Goal: Task Accomplishment & Management: Use online tool/utility

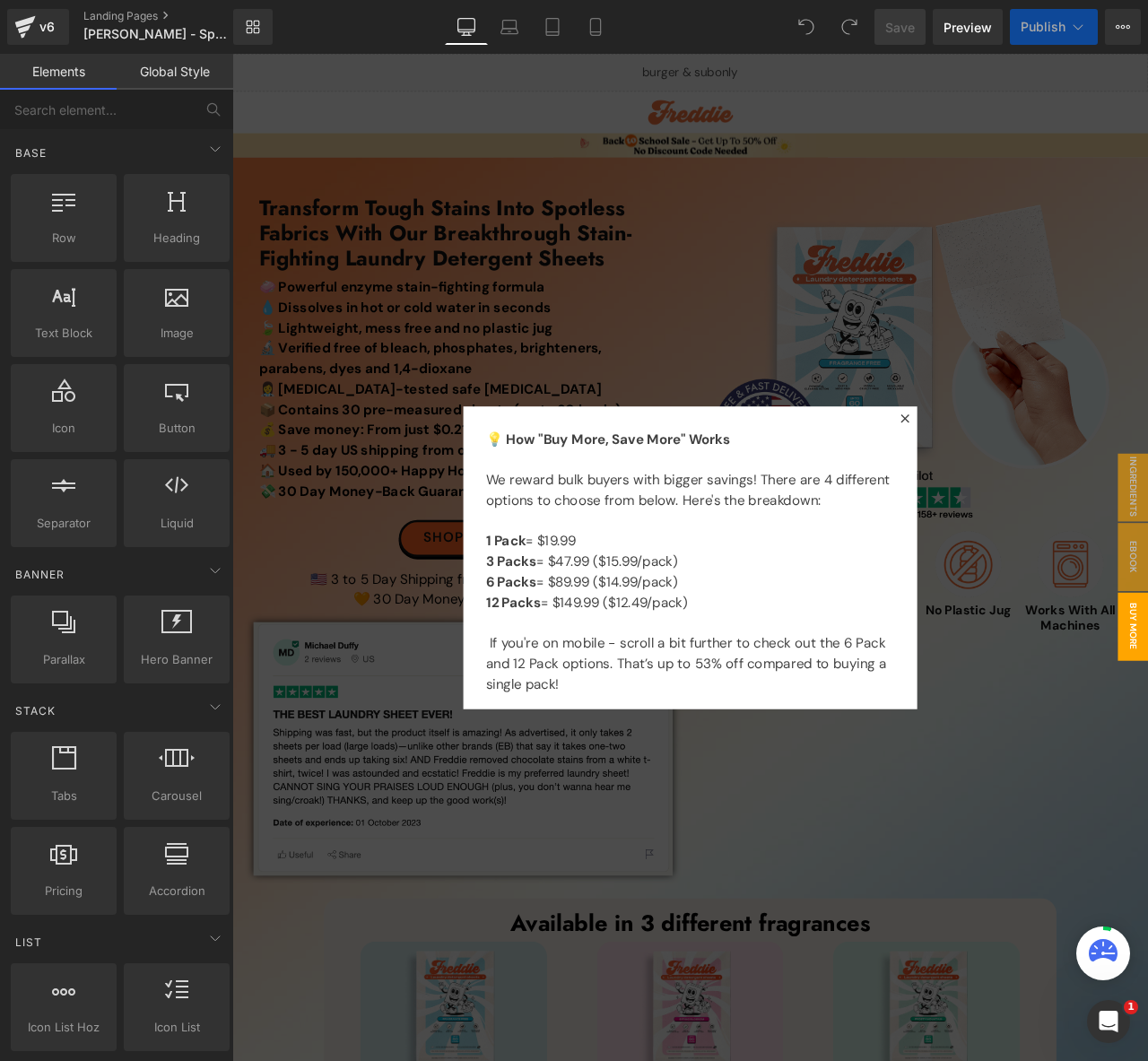
click at [1133, 718] on div at bounding box center [775, 651] width 1086 height 1194
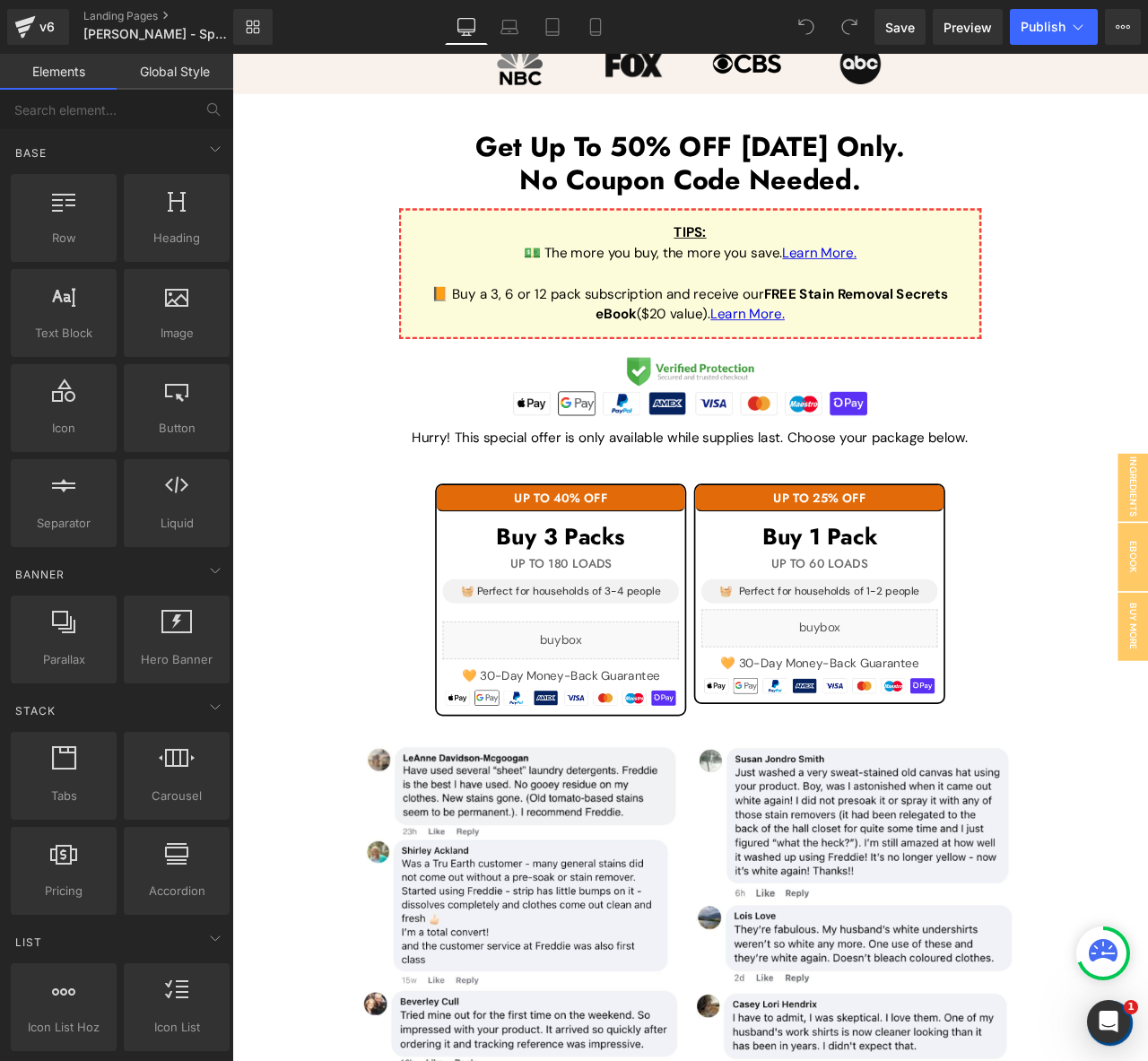
scroll to position [1794, 0]
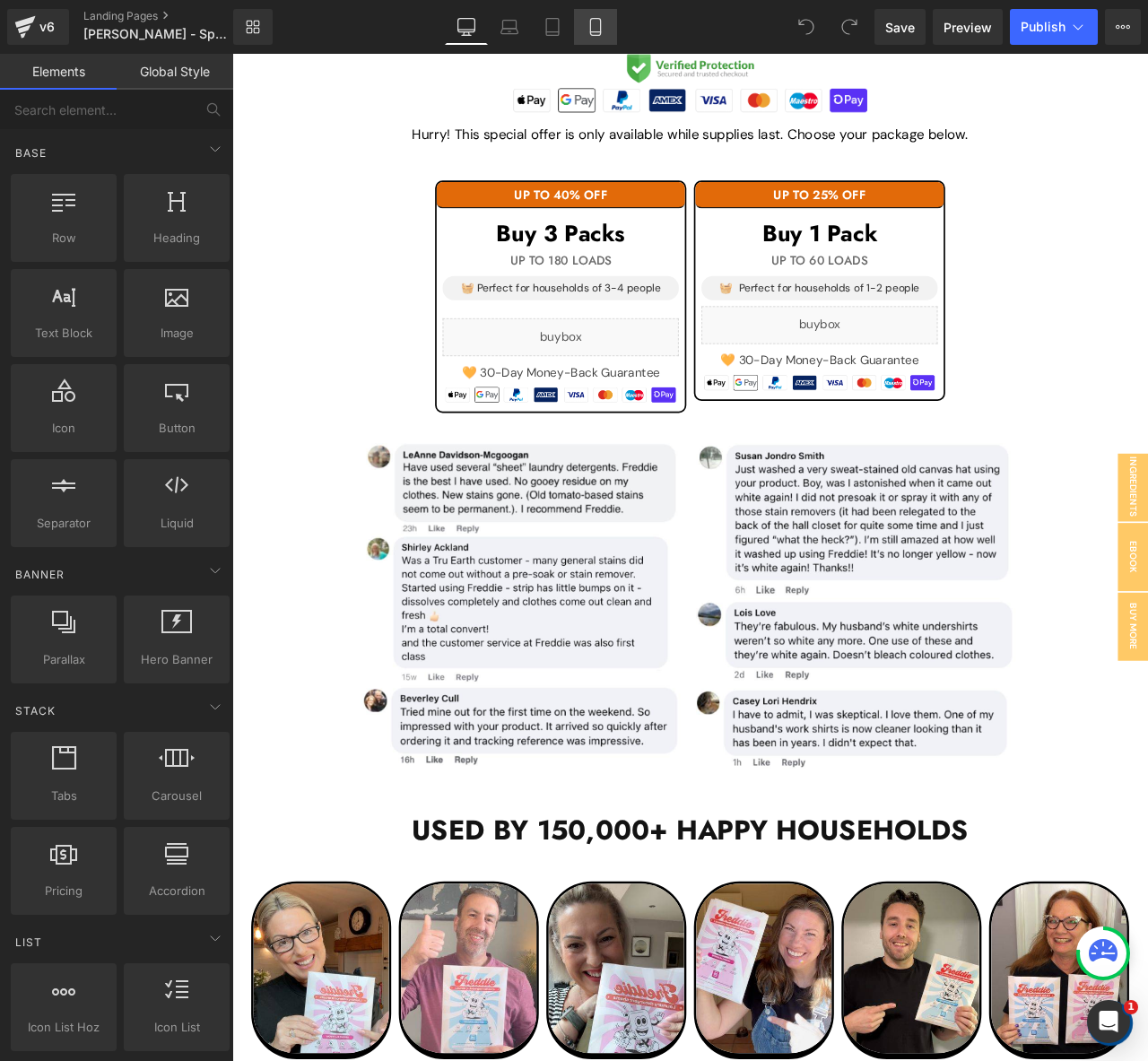
click at [596, 26] on icon at bounding box center [595, 27] width 18 height 18
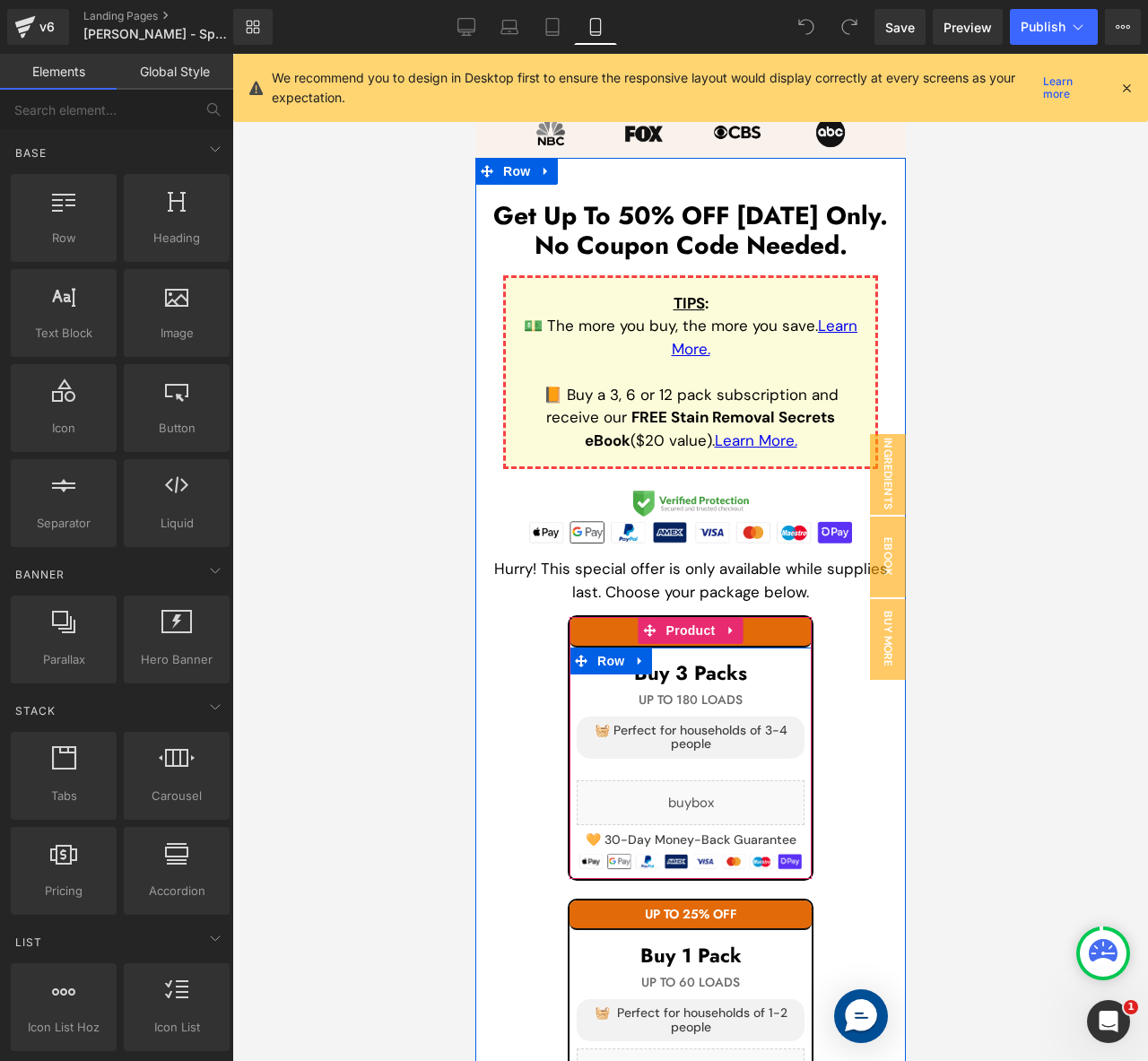
scroll to position [2617, 0]
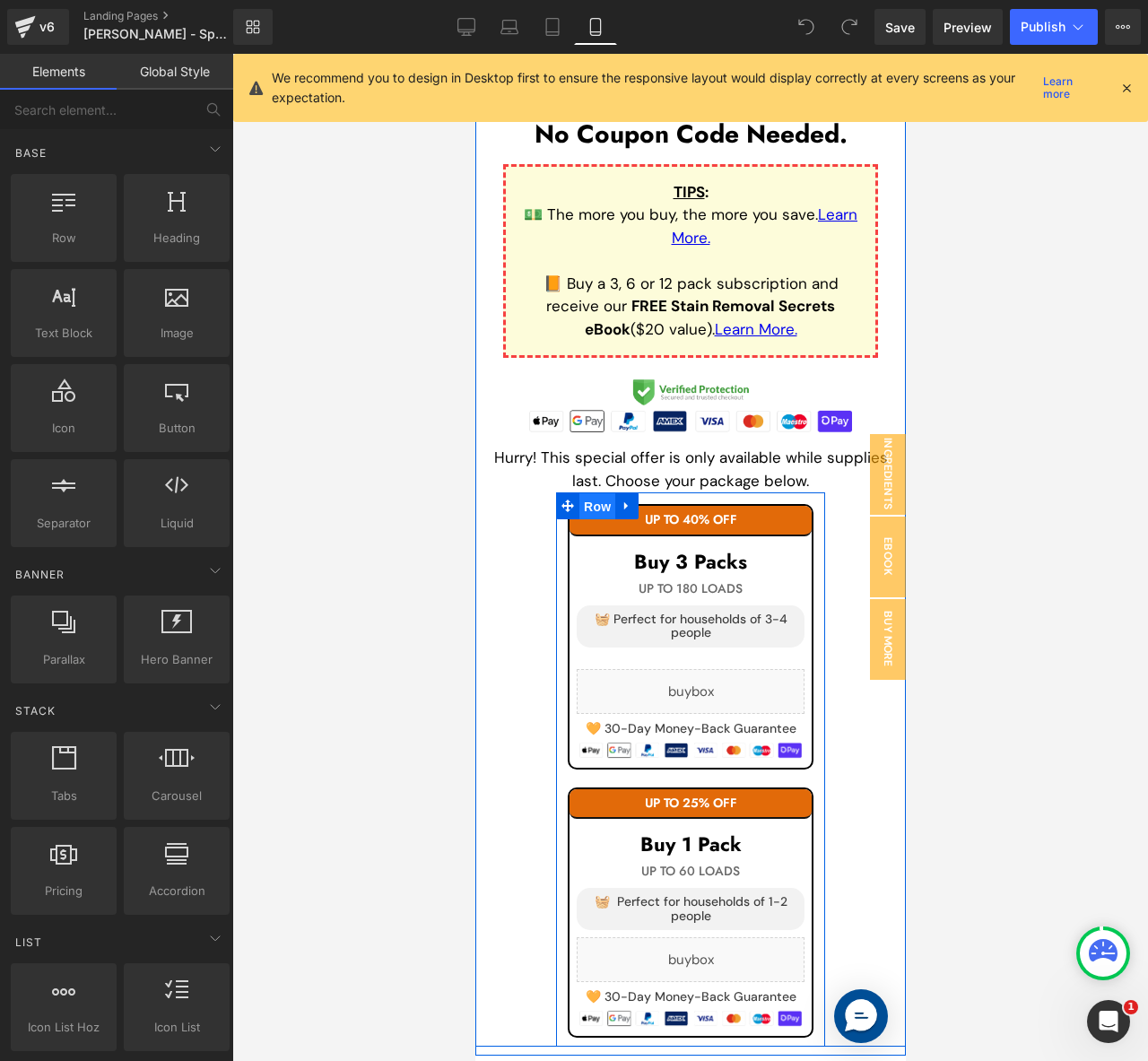
click at [587, 497] on span "Row" at bounding box center [597, 507] width 36 height 27
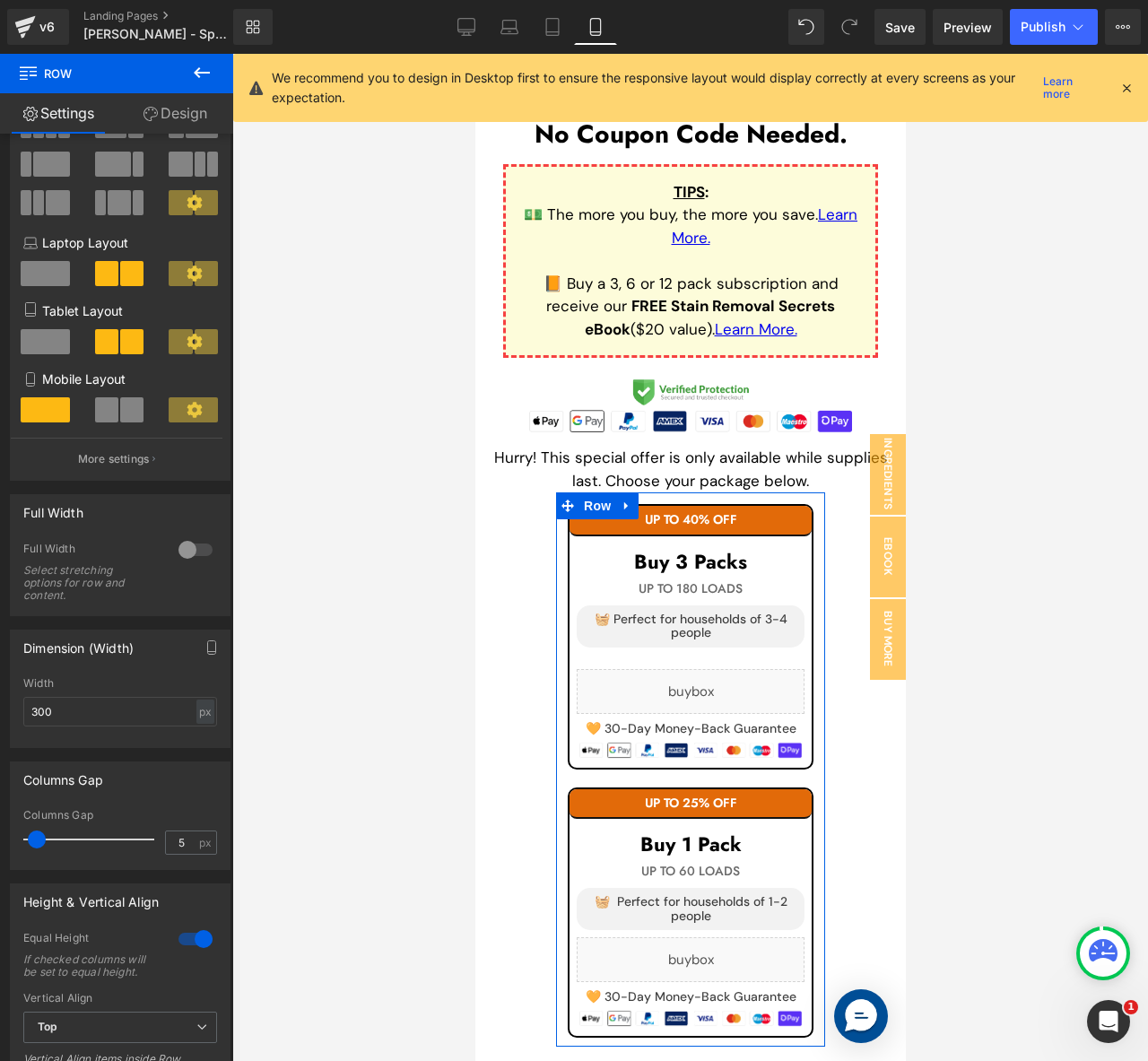
scroll to position [269, 0]
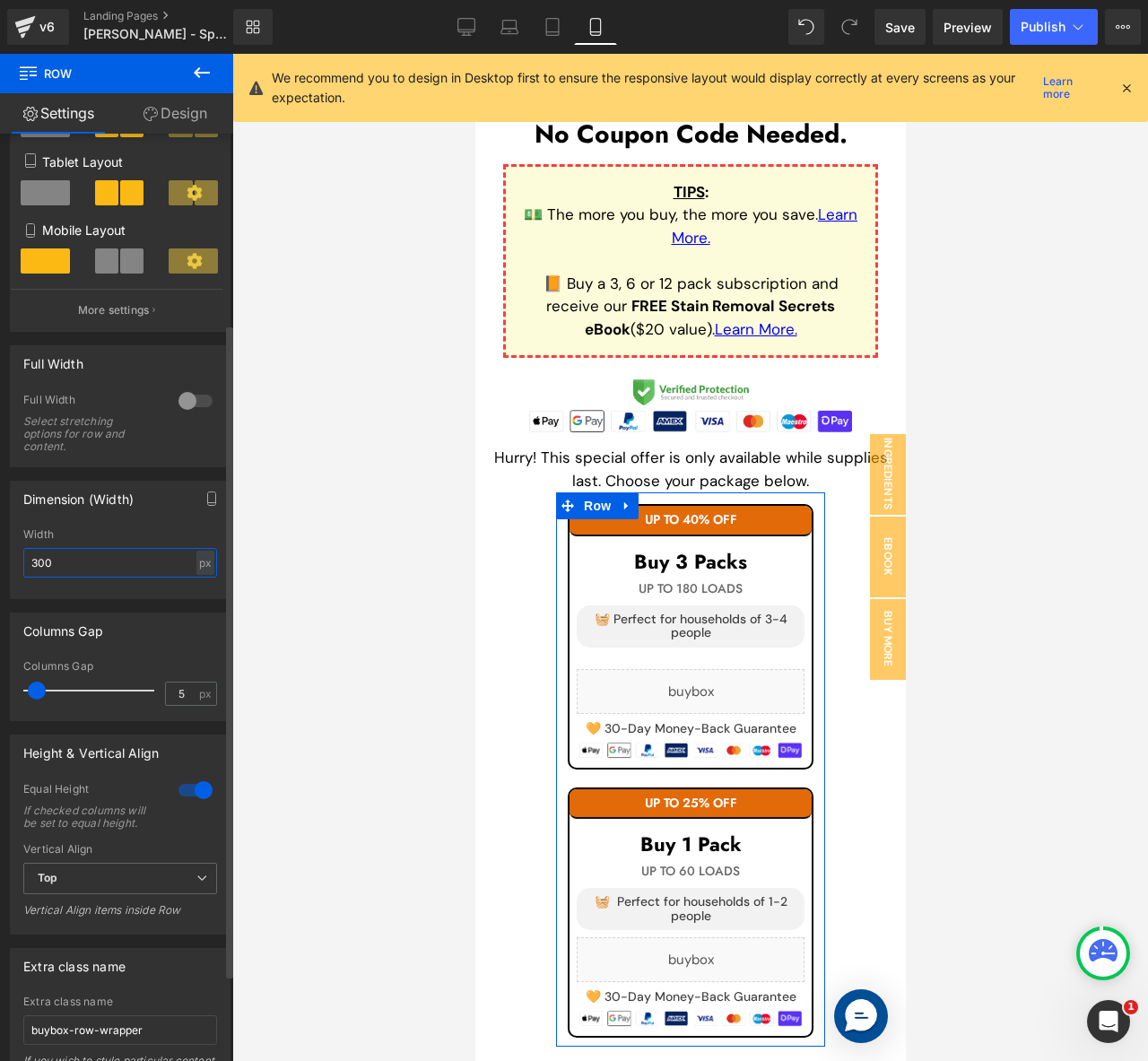
click at [74, 564] on input "300" at bounding box center [120, 563] width 194 height 30
drag, startPoint x: 36, startPoint y: 568, endPoint x: 11, endPoint y: 563, distance: 25.5
click at [22, 565] on div "300px Width 300 px % px" at bounding box center [120, 563] width 219 height 70
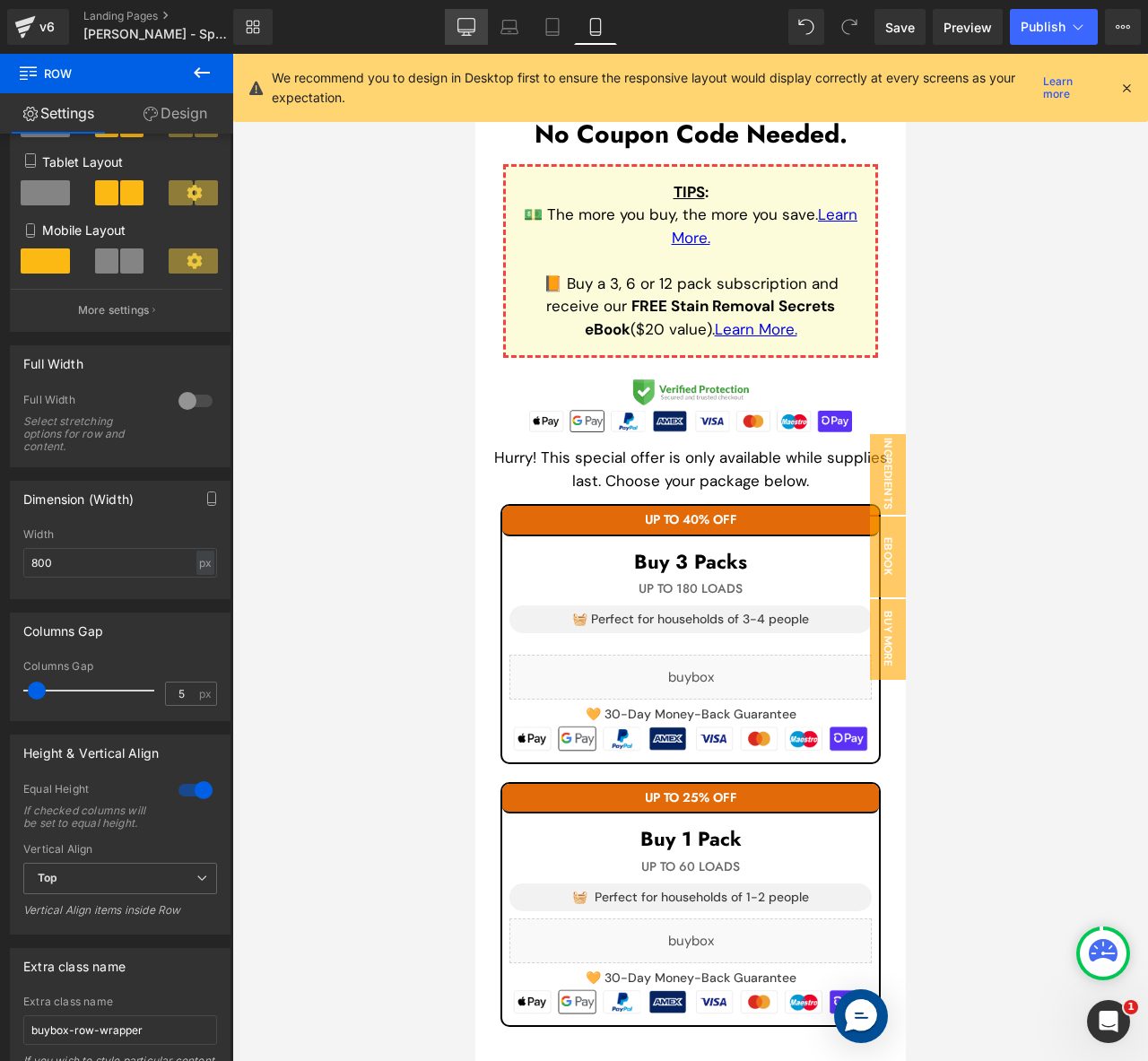
click at [457, 30] on icon at bounding box center [466, 27] width 18 height 18
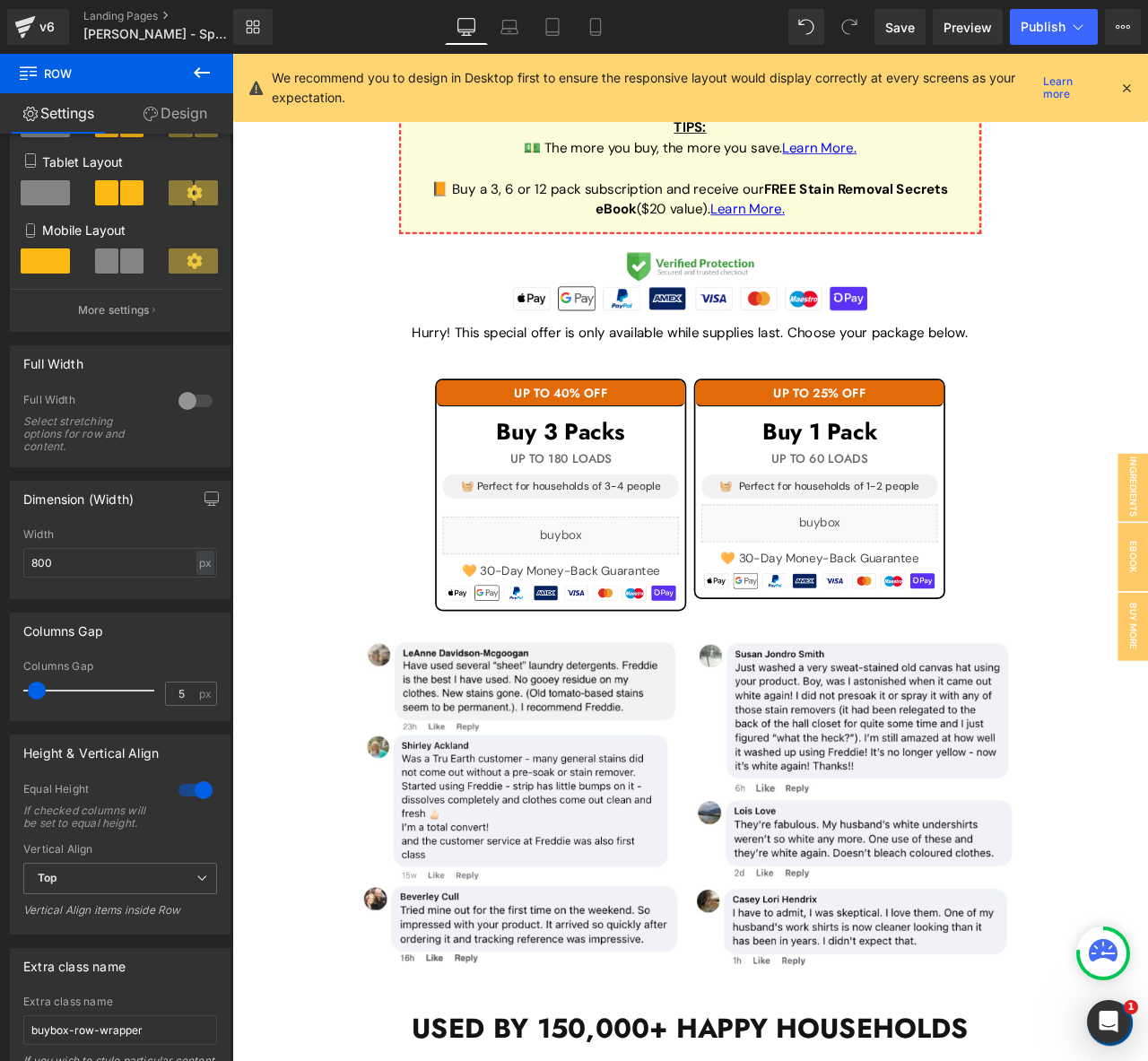
scroll to position [1538, 0]
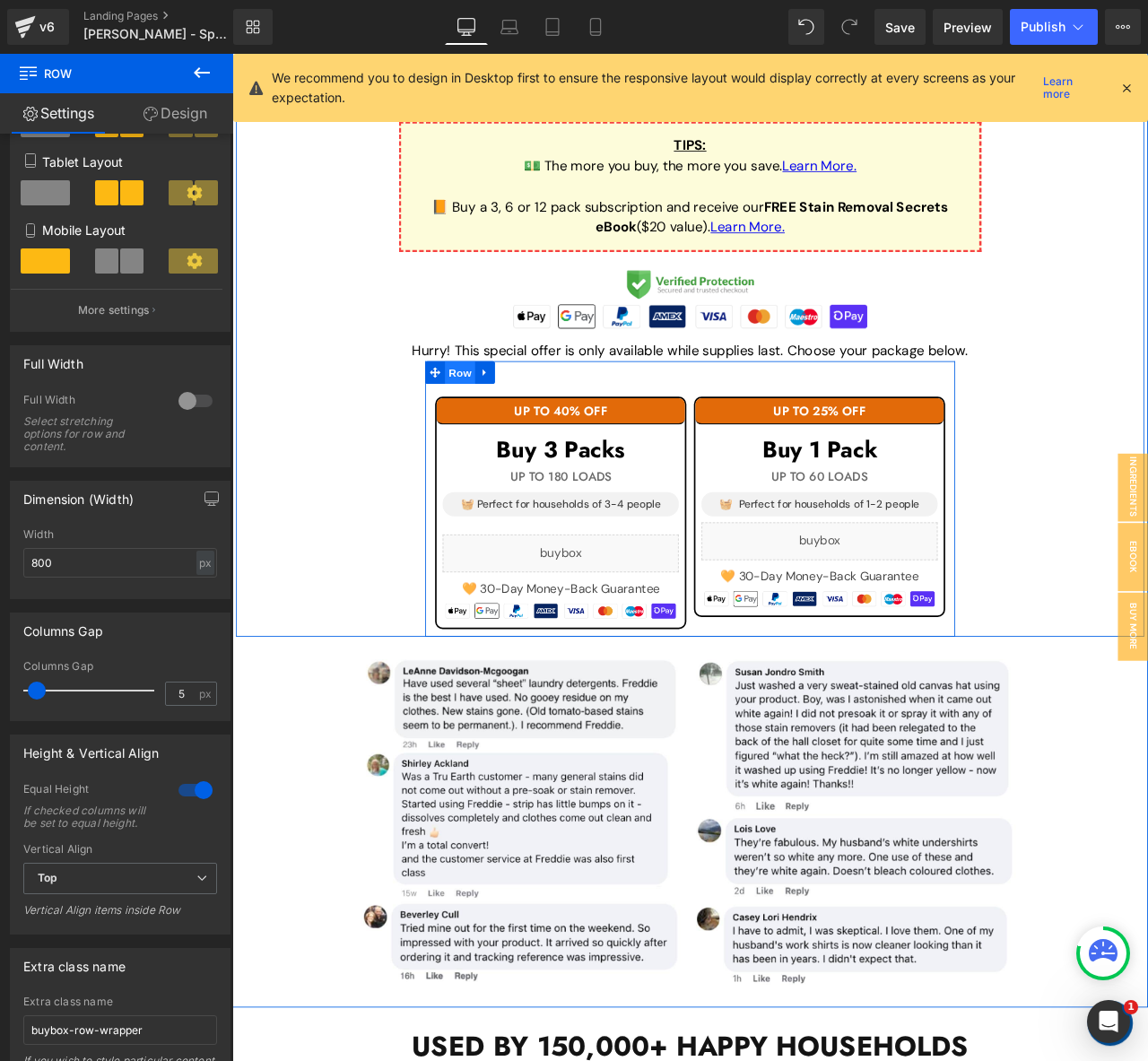
click at [490, 420] on span "Row" at bounding box center [502, 431] width 36 height 27
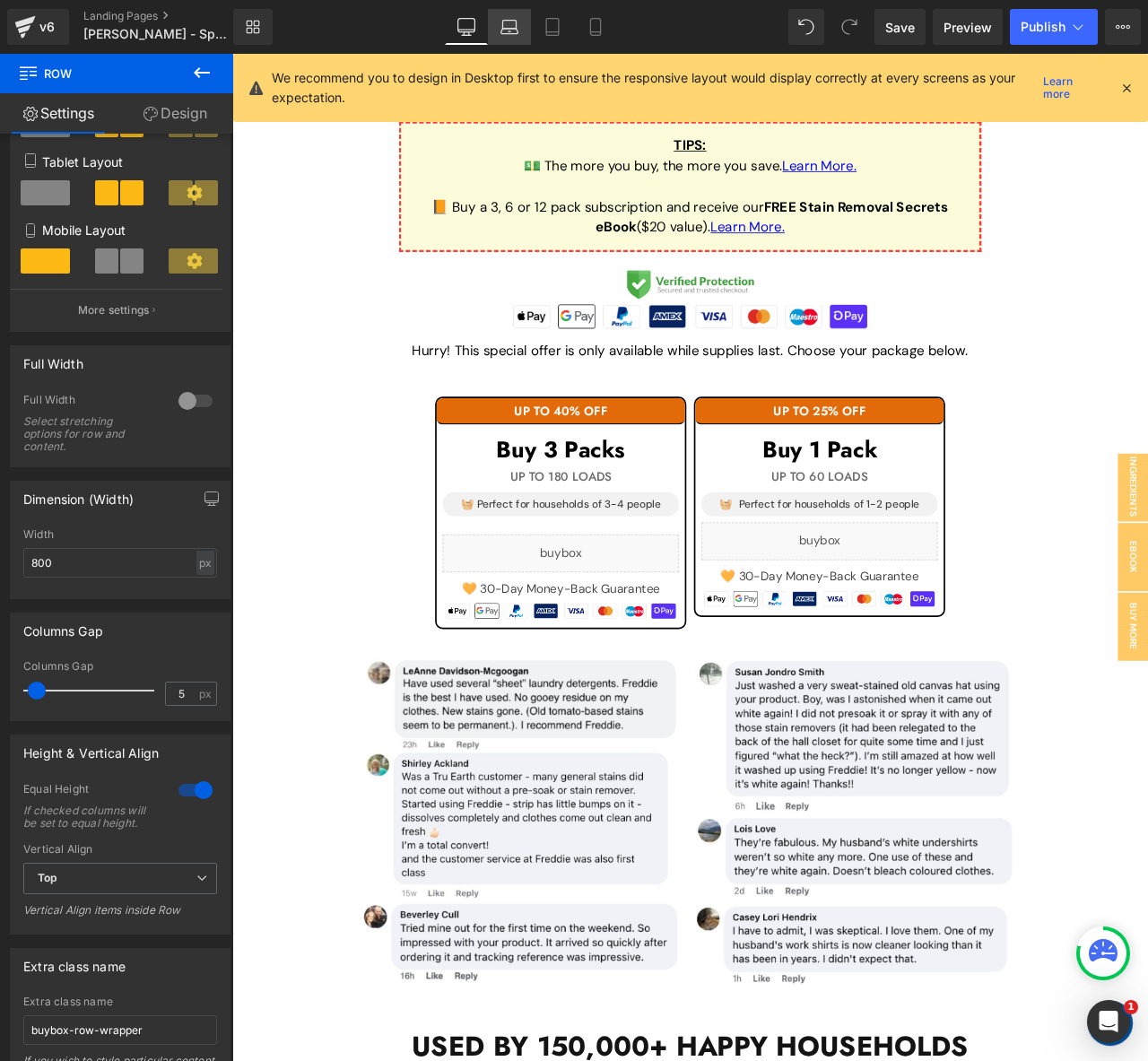
click at [503, 37] on link "Laptop" at bounding box center [509, 27] width 43 height 36
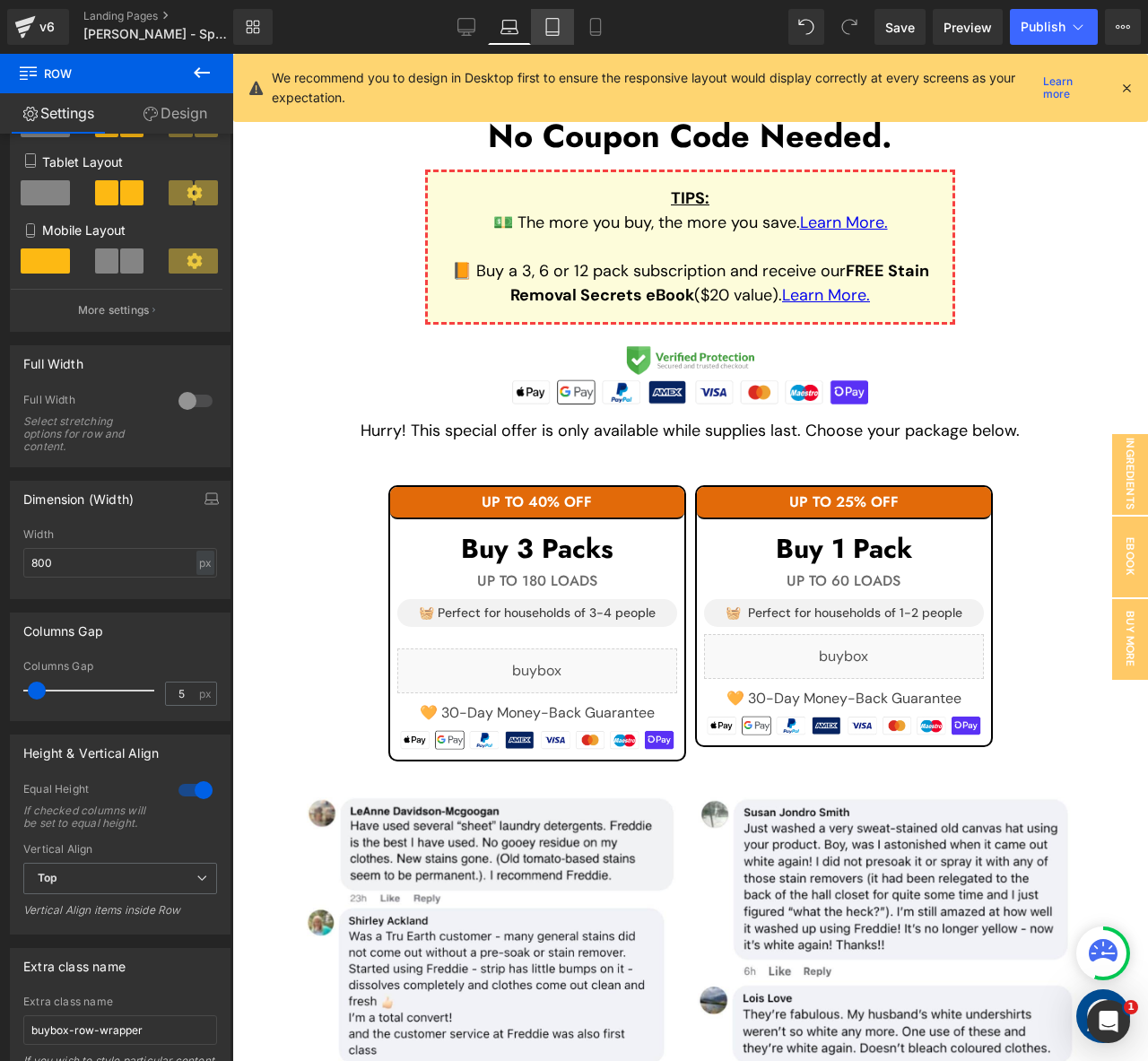
scroll to position [1505, 0]
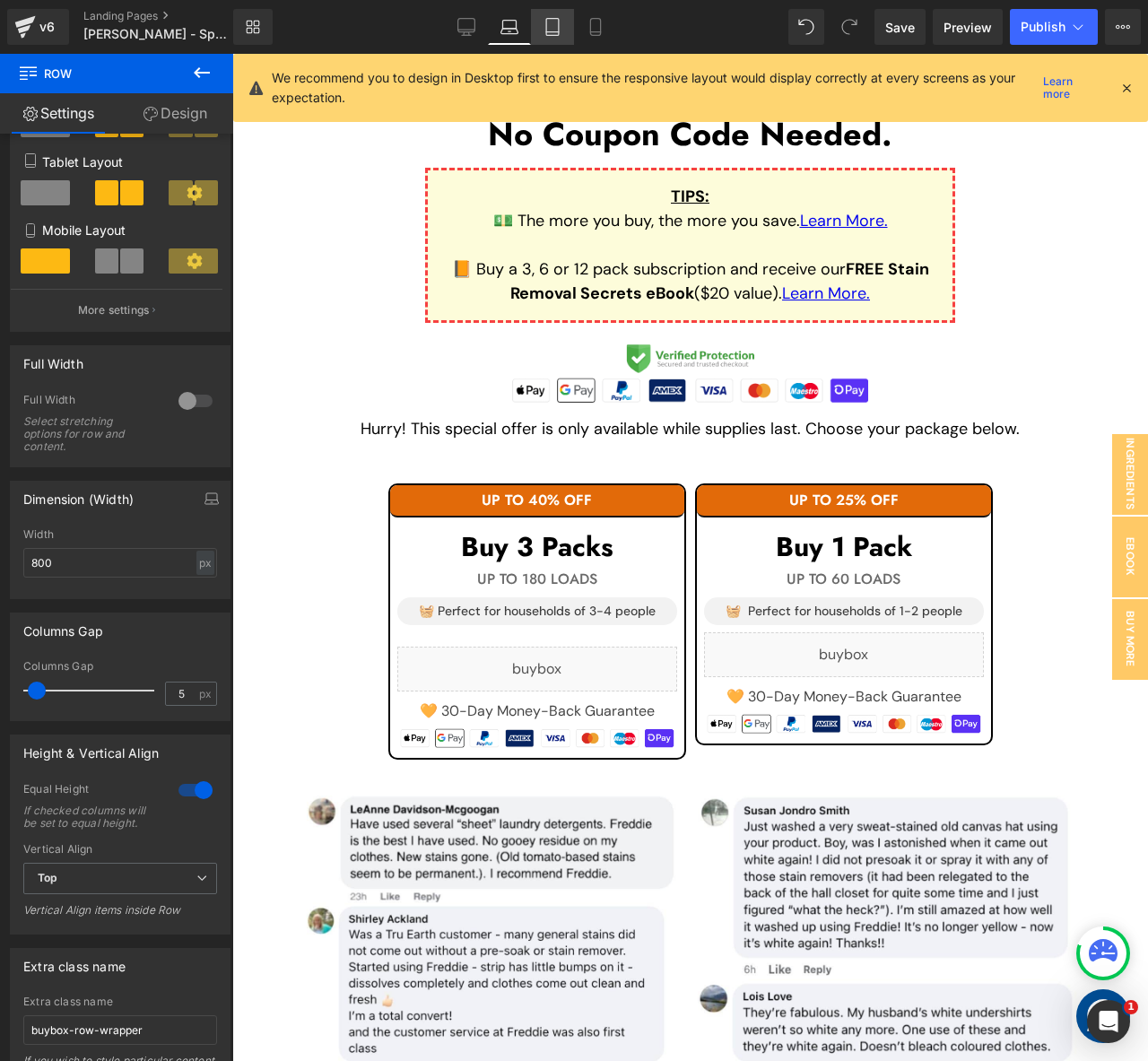
click at [553, 33] on icon at bounding box center [552, 27] width 18 height 18
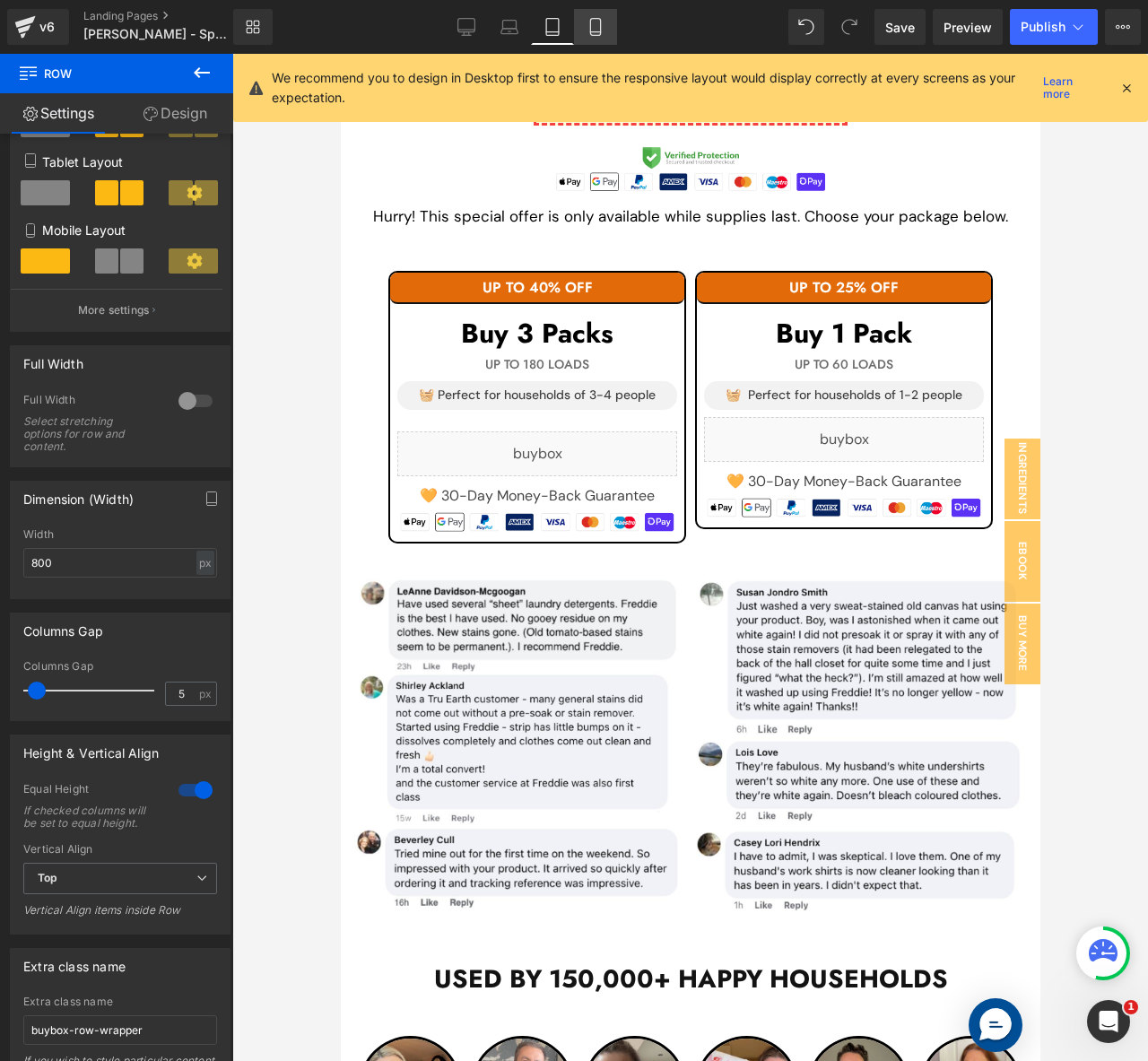
scroll to position [1365, 0]
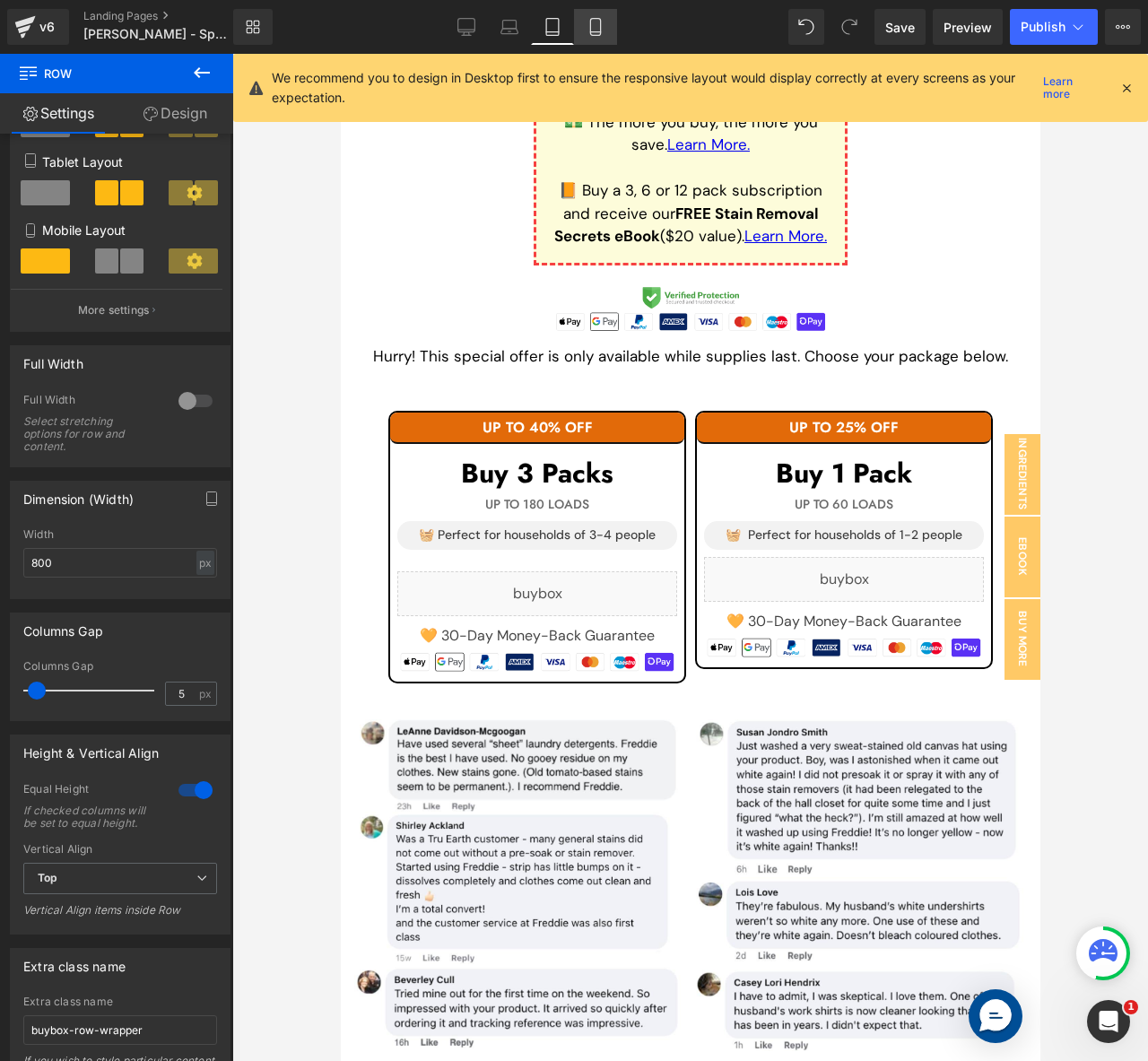
click at [591, 35] on icon at bounding box center [595, 28] width 10 height 17
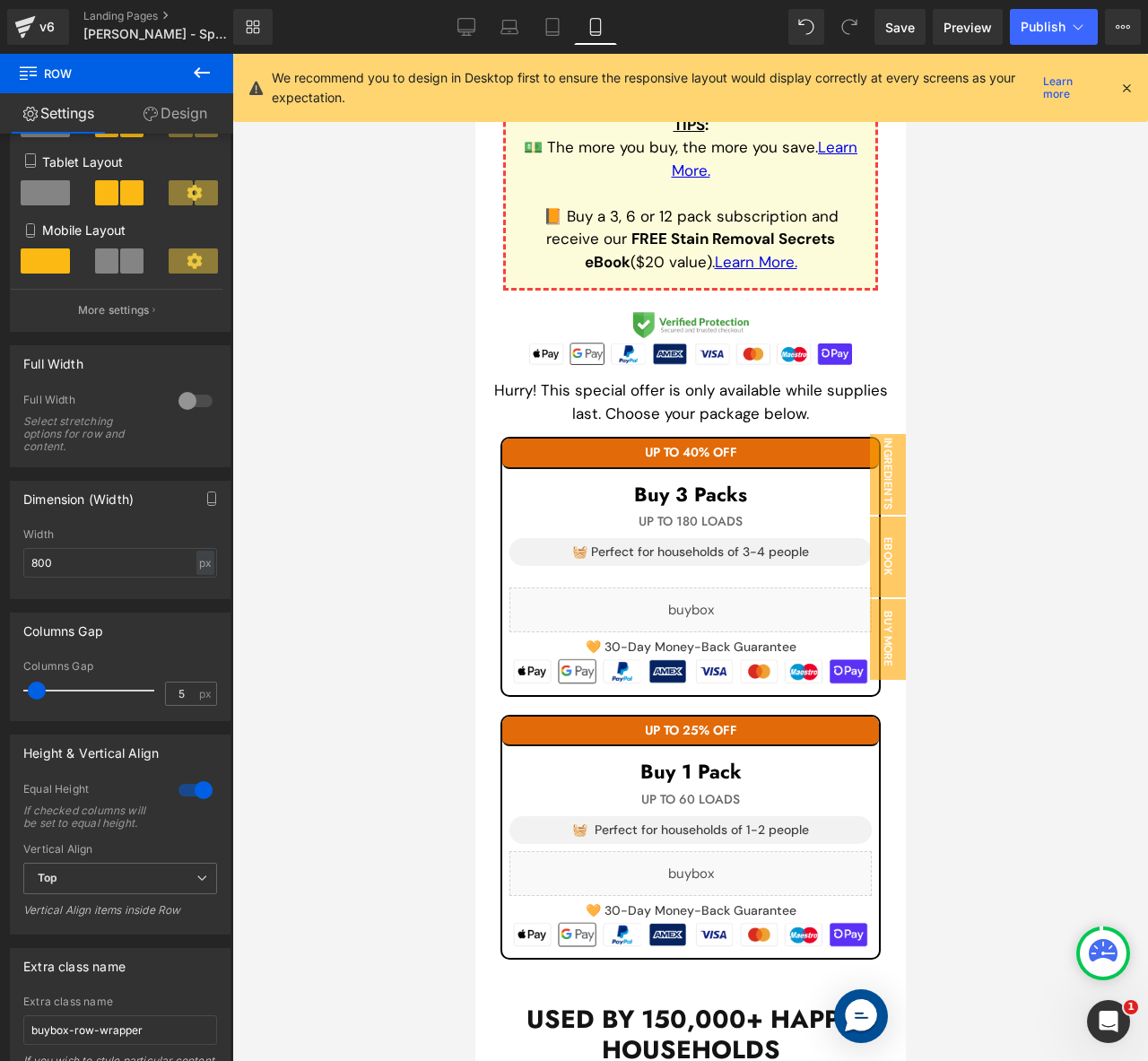
scroll to position [2693, 0]
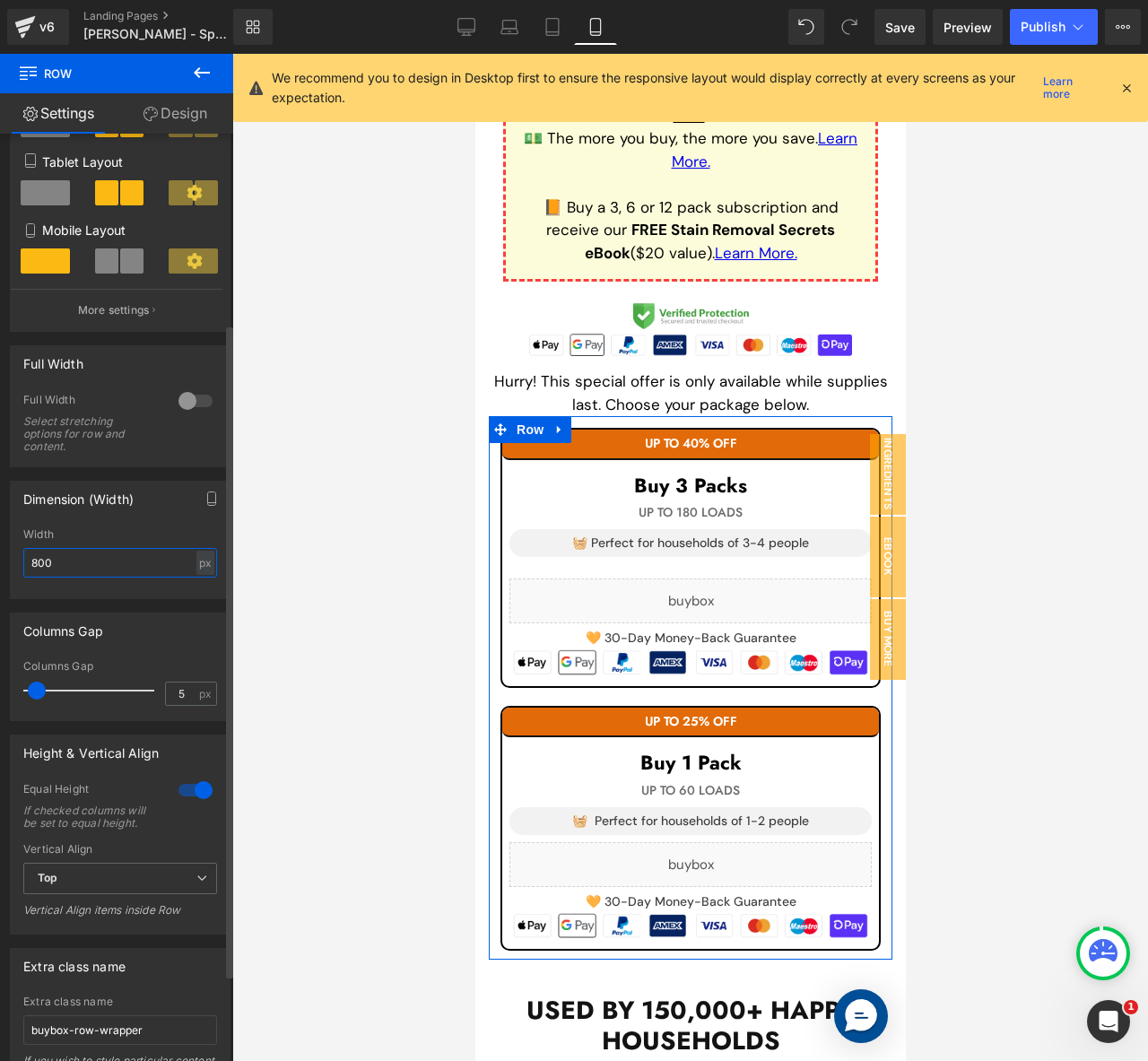
drag, startPoint x: 36, startPoint y: 561, endPoint x: 10, endPoint y: 558, distance: 26.2
click at [11, 558] on div "300px Width 800 px % px" at bounding box center [120, 563] width 219 height 70
type input "700"
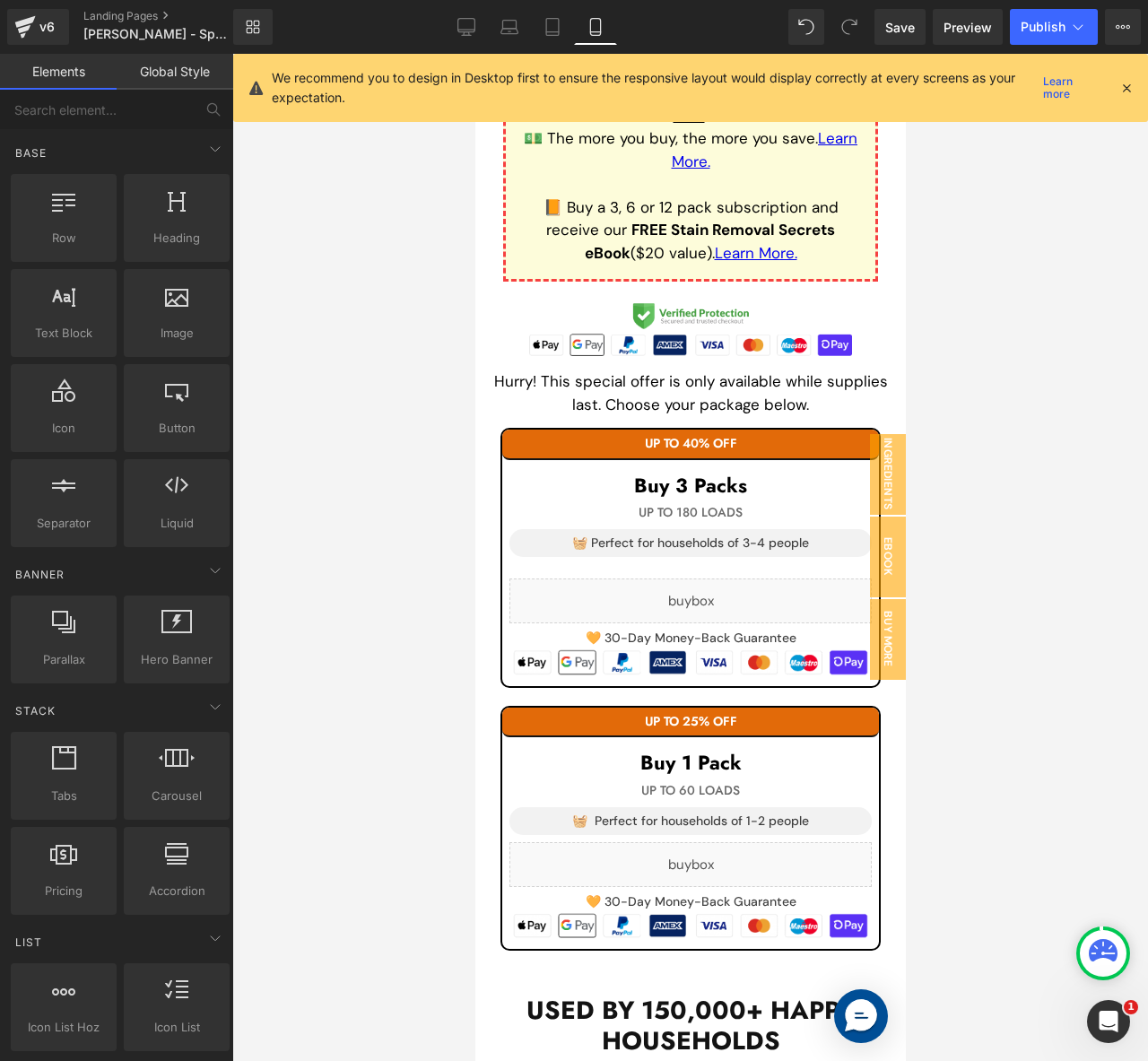
click at [369, 511] on div at bounding box center [690, 557] width 916 height 1007
click at [481, 24] on link "Desktop" at bounding box center [466, 27] width 43 height 36
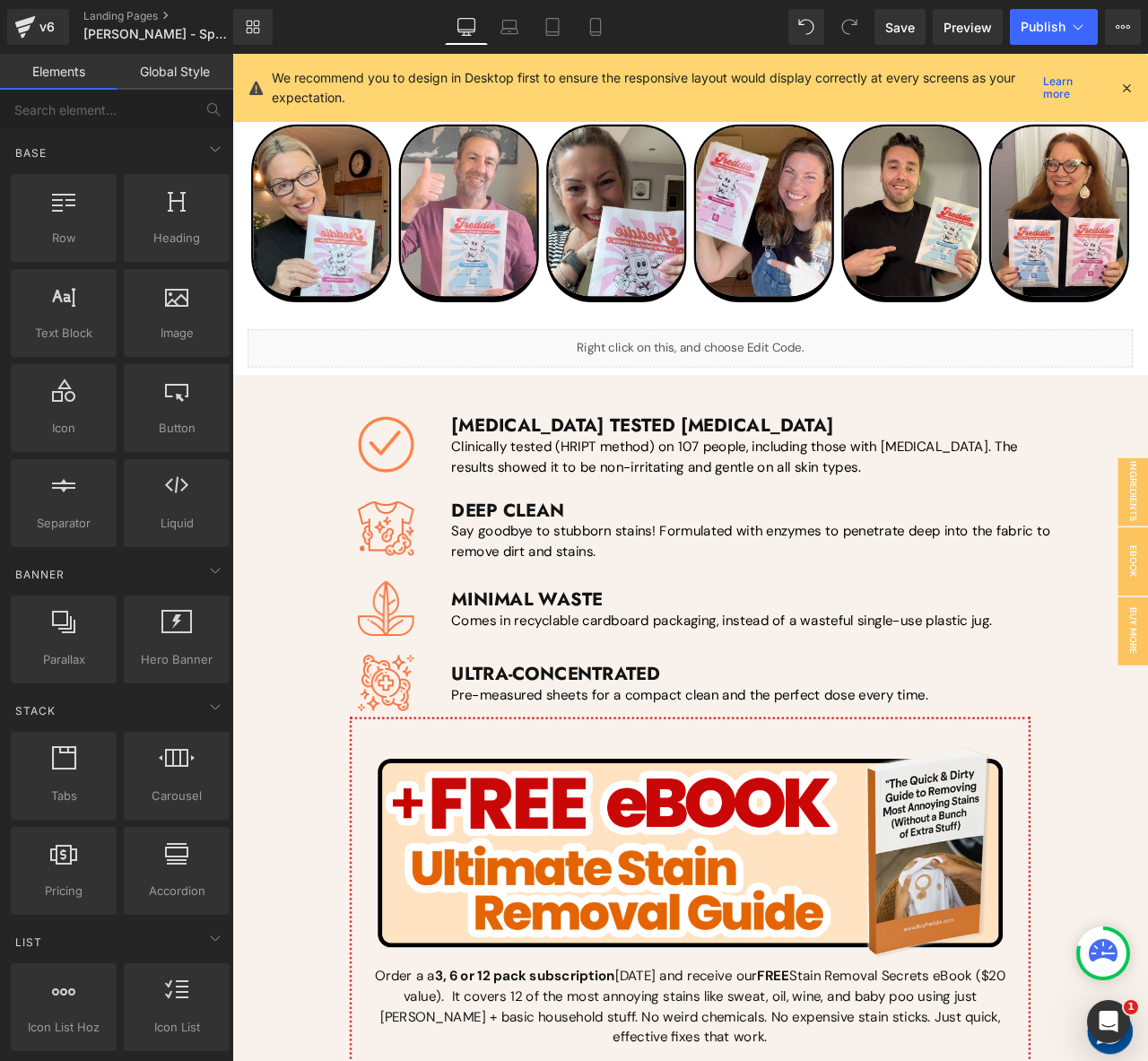
scroll to position [2735, 0]
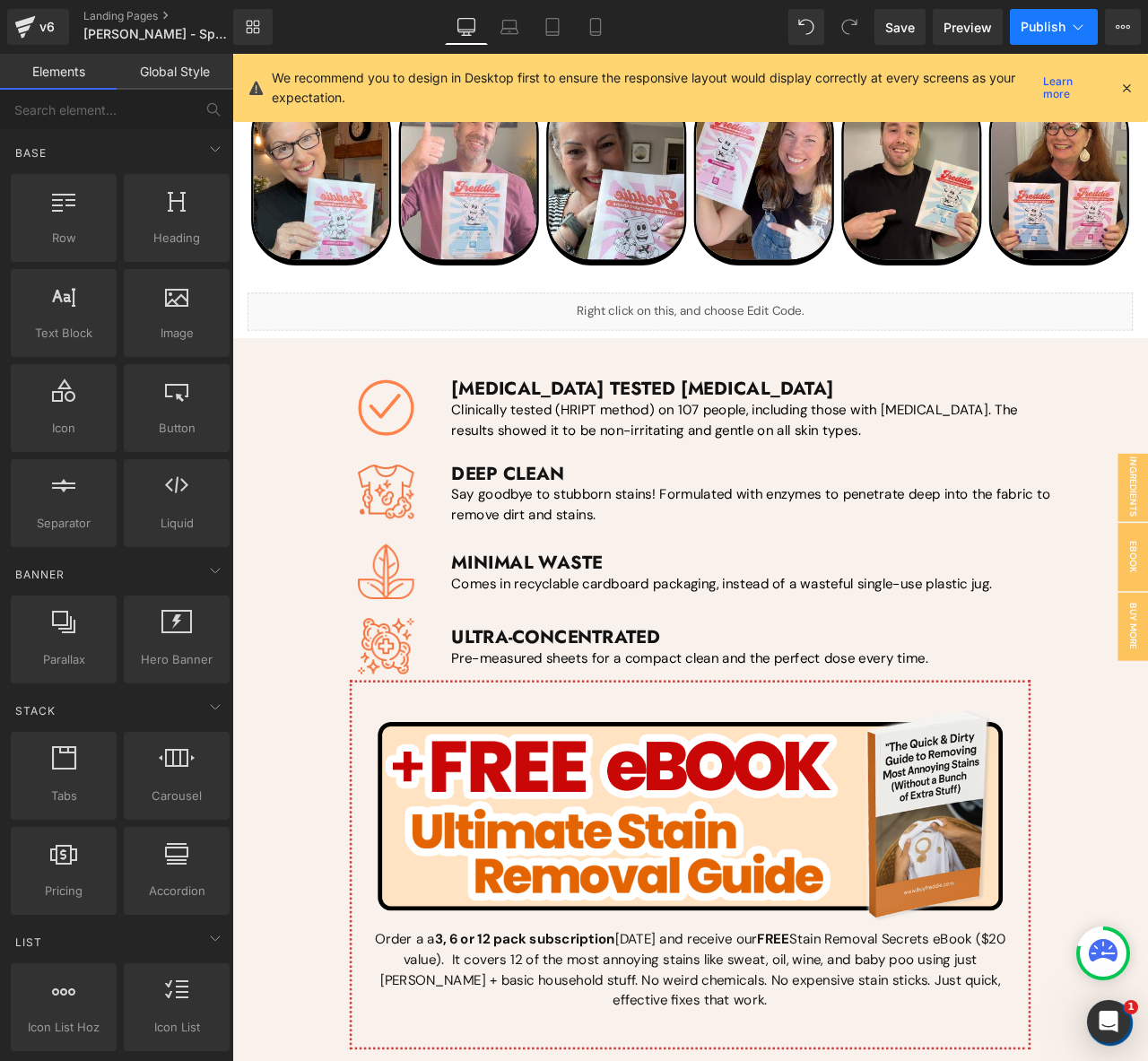
click at [1021, 32] on button "Publish" at bounding box center [1054, 27] width 88 height 36
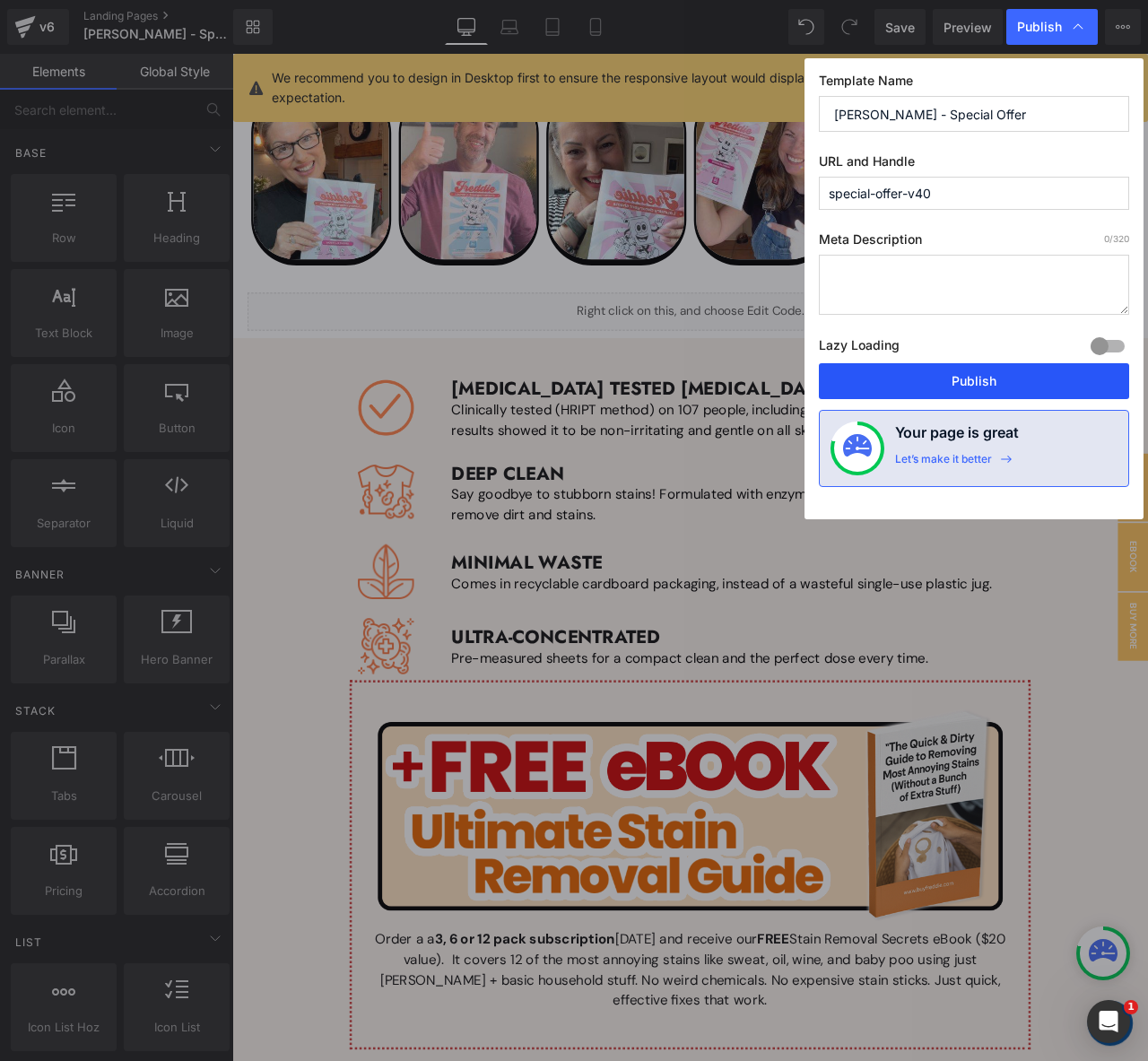
drag, startPoint x: 904, startPoint y: 381, endPoint x: 894, endPoint y: 665, distance: 284.2
click at [904, 381] on button "Publish" at bounding box center [974, 382] width 310 height 36
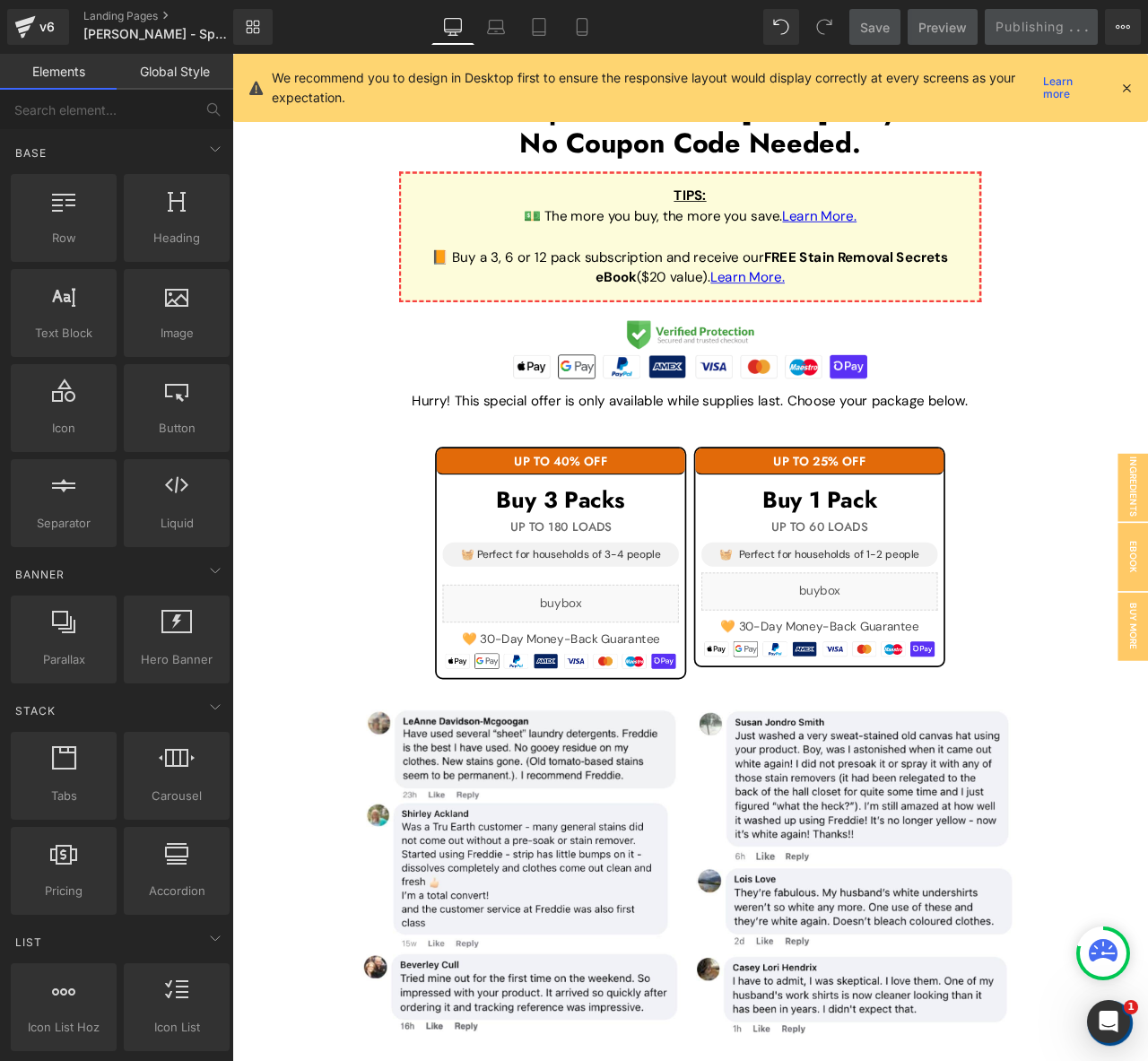
scroll to position [1479, 0]
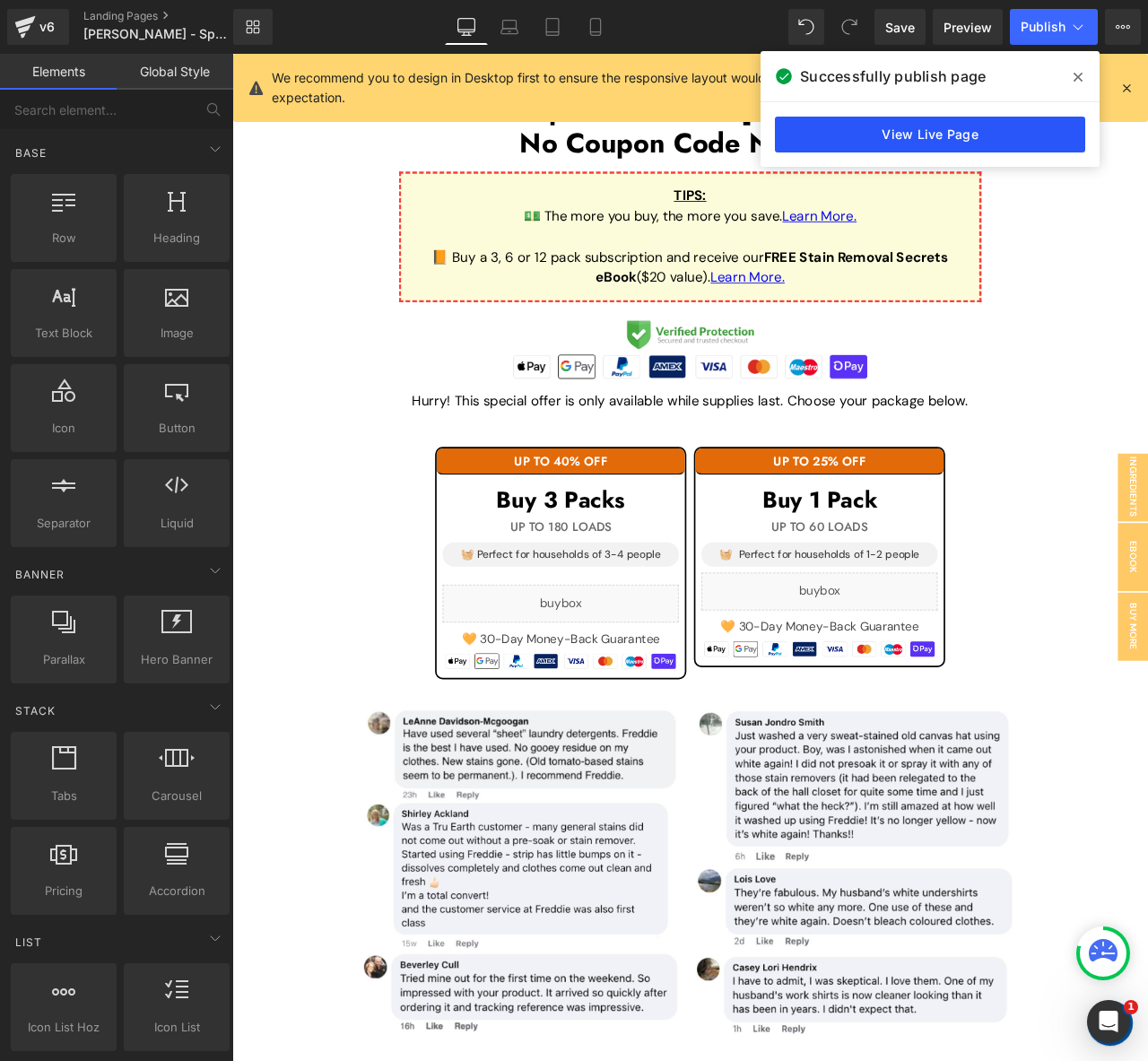
click at [942, 142] on link "View Live Page" at bounding box center [930, 135] width 310 height 36
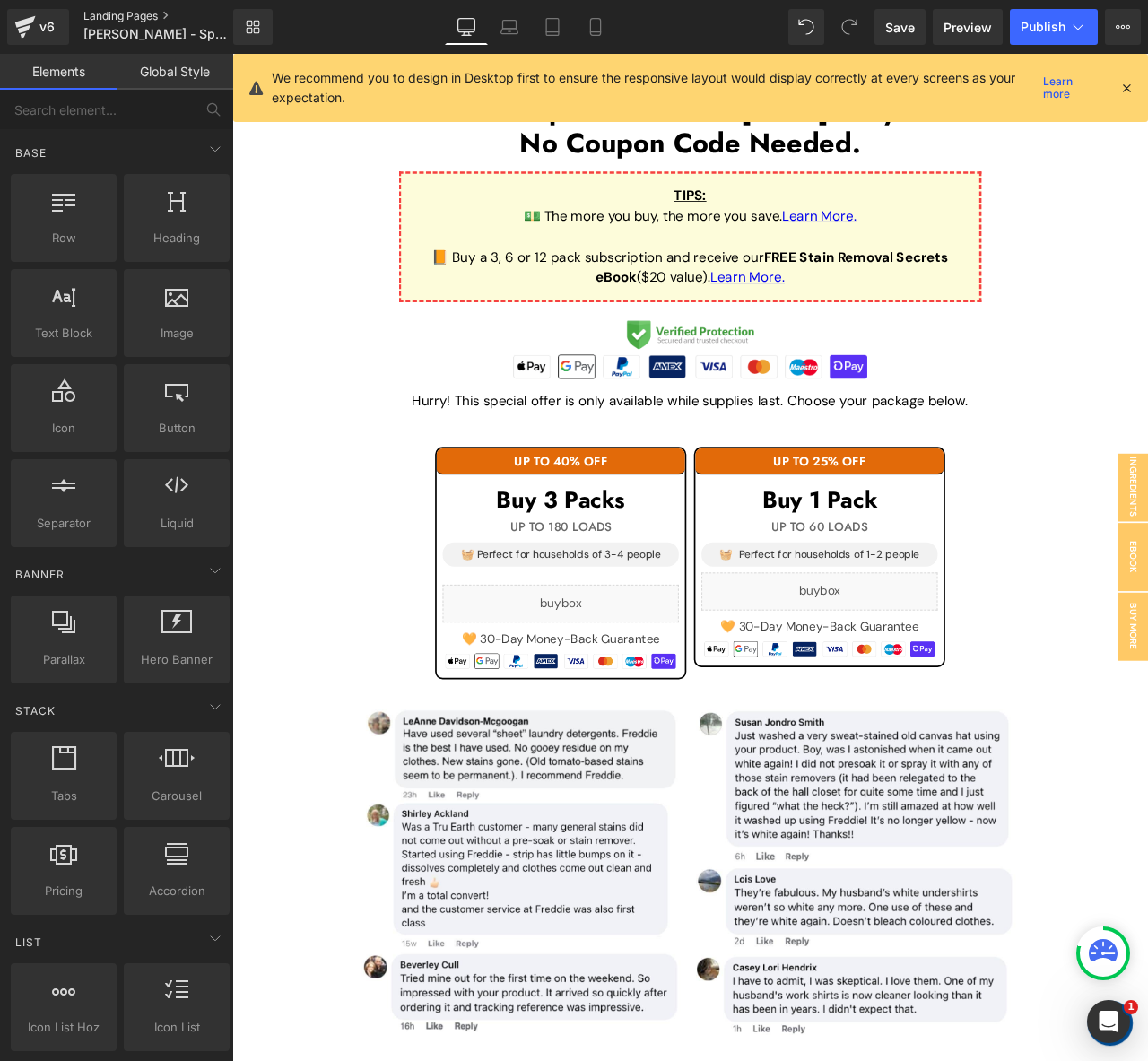
click at [115, 18] on link "Landing Pages" at bounding box center [173, 15] width 180 height 14
